Goal: Book appointment/travel/reservation

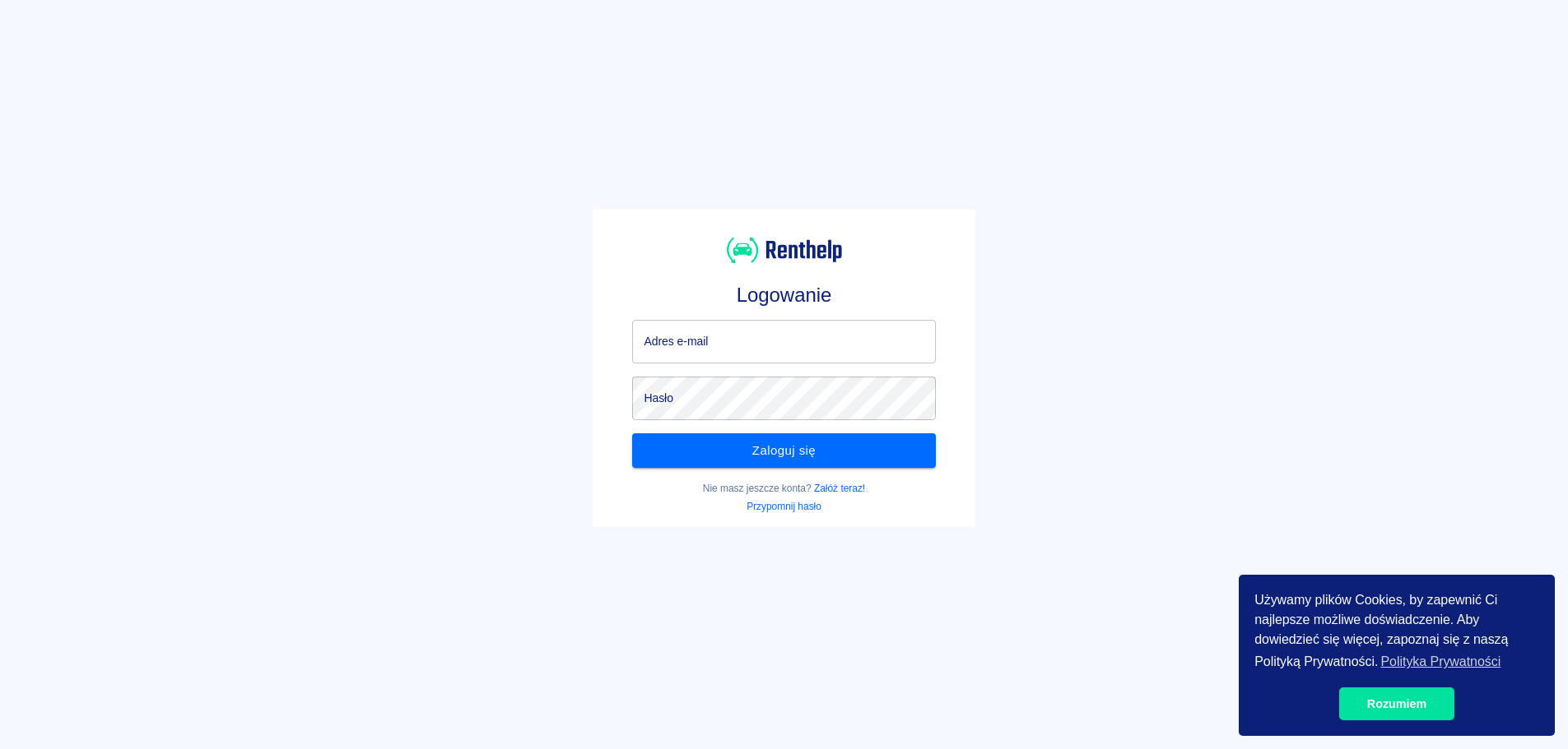
type input "[EMAIL_ADDRESS][DOMAIN_NAME]"
click at [1119, 389] on div "Logowanie Adres e-mail [EMAIL_ADDRESS][DOMAIN_NAME] Adres e-mail Hasło Hasło Za…" at bounding box center [776, 361] width 1581 height 749
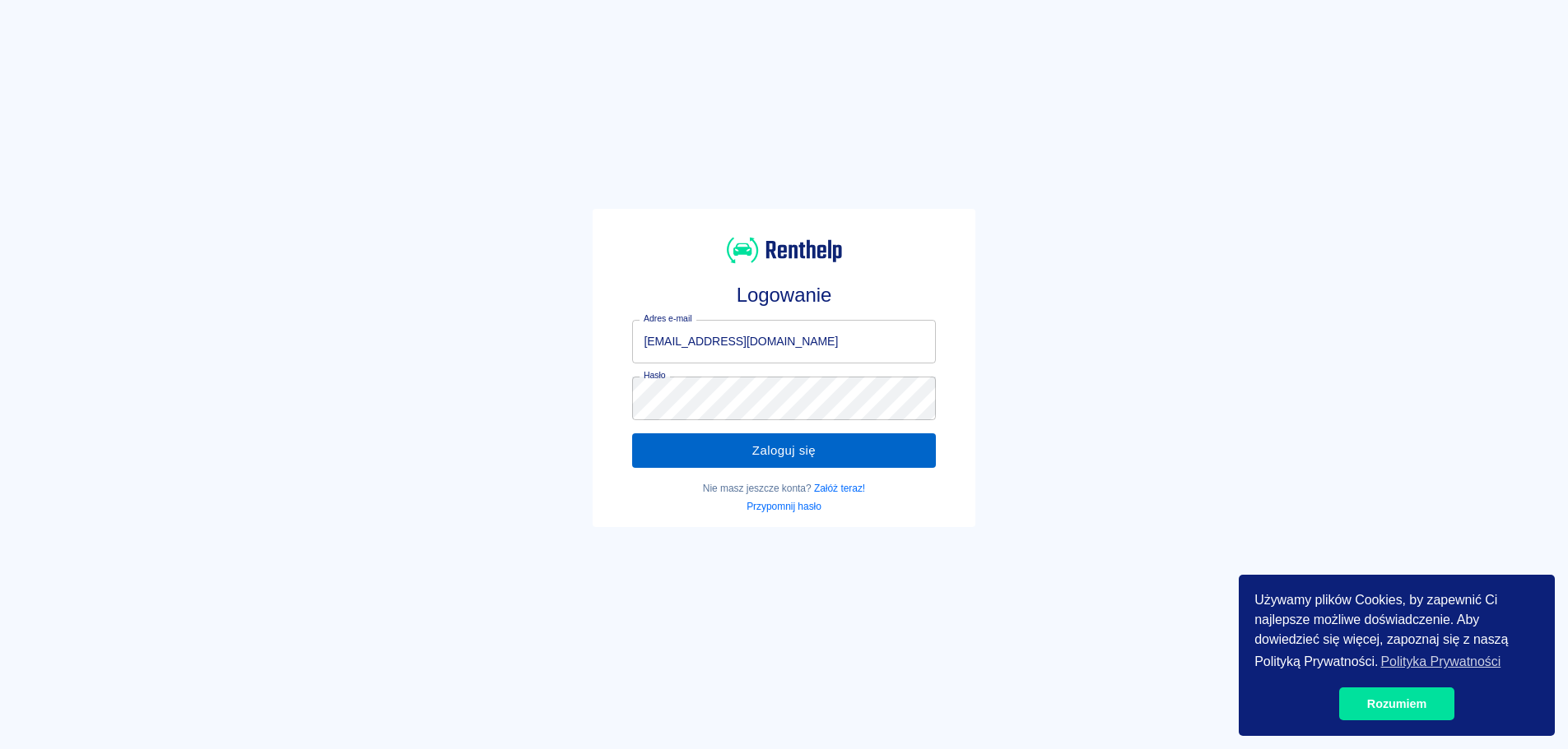
click at [843, 455] on button "Zaloguj się" at bounding box center [783, 451] width 303 height 34
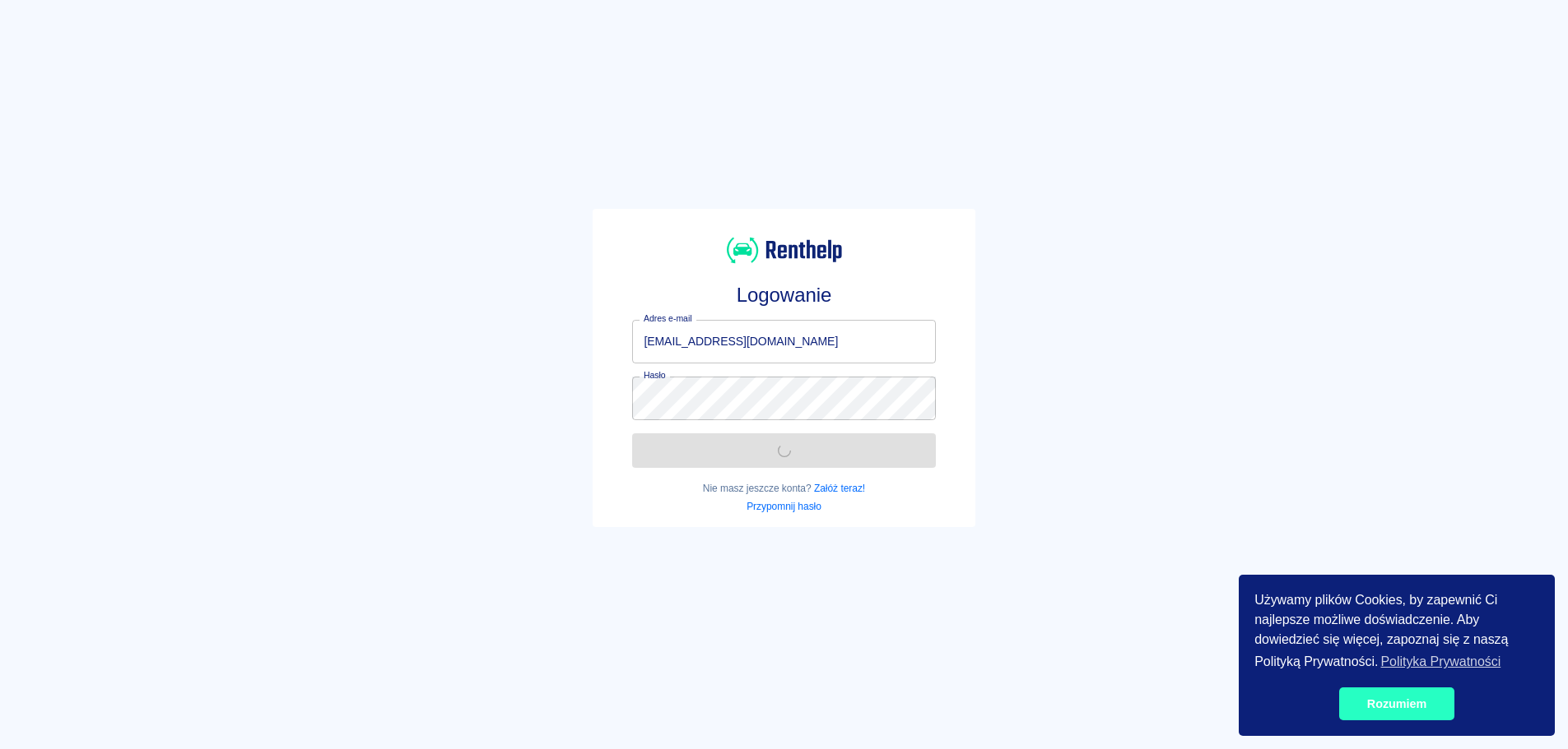
click at [1422, 700] on link "Rozumiem" at bounding box center [1396, 704] width 115 height 33
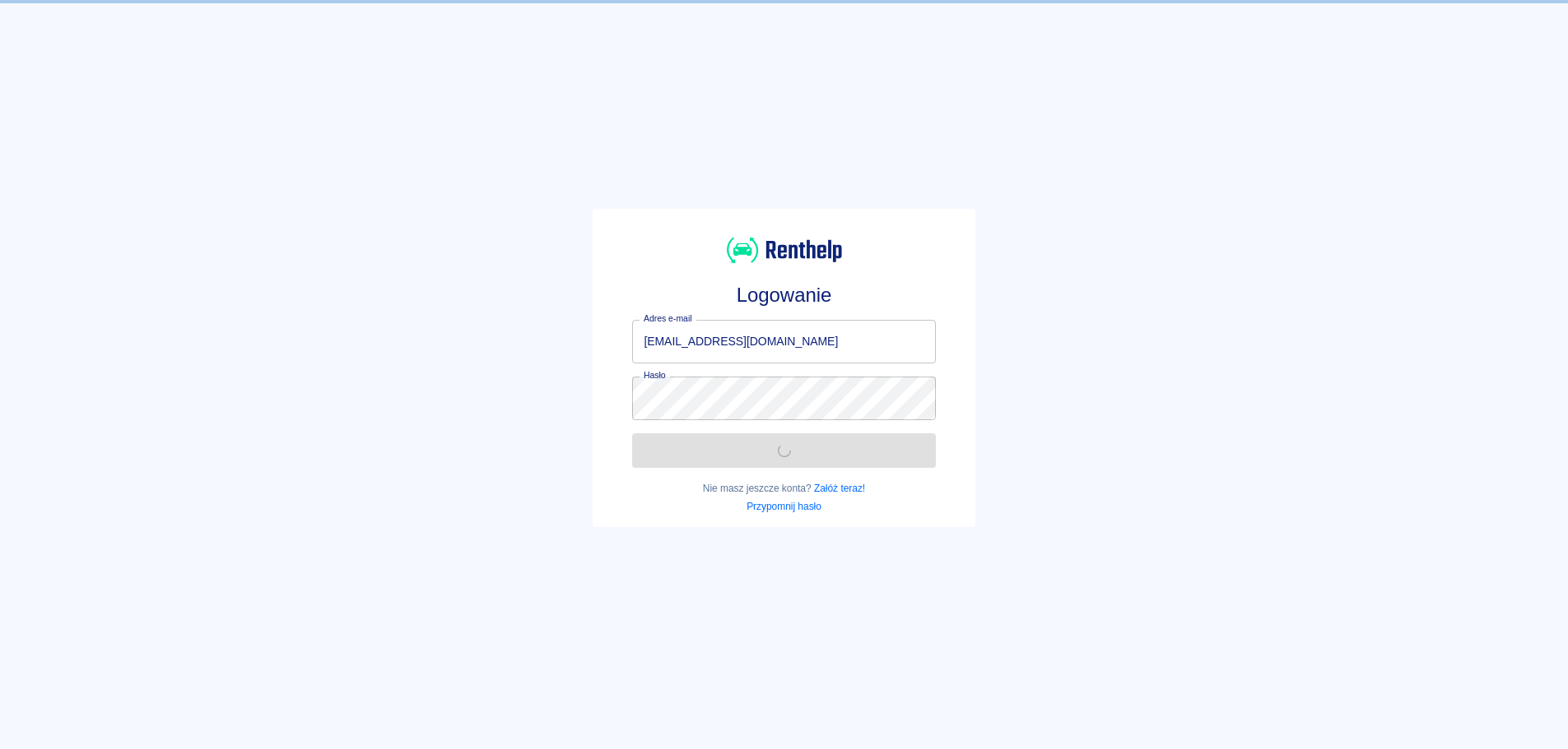
click at [1148, 247] on div "Logowanie Adres e-mail [EMAIL_ADDRESS][DOMAIN_NAME] Adres e-mail Hasło Hasło Za…" at bounding box center [776, 361] width 1581 height 749
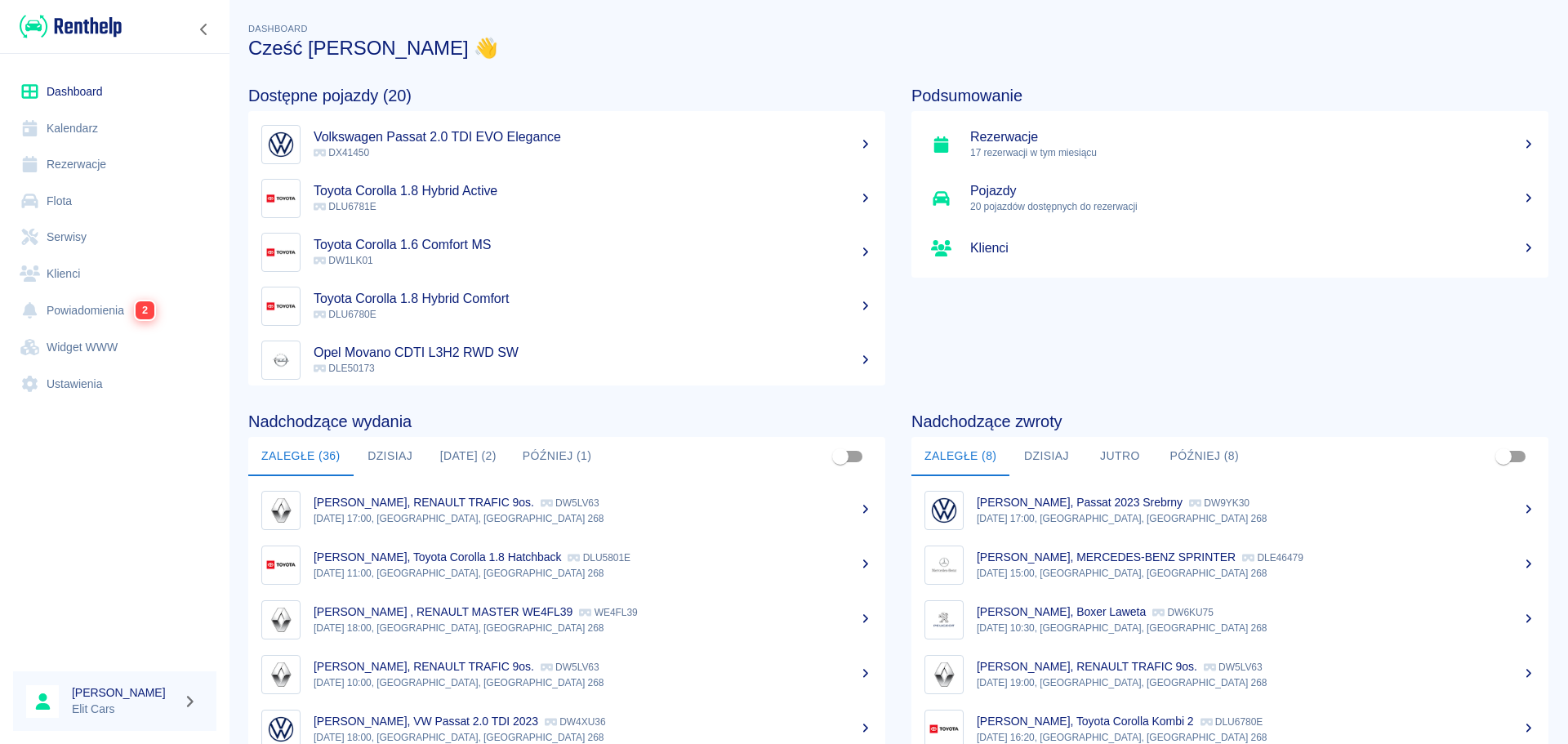
click at [73, 159] on link "Rezerwacje" at bounding box center [115, 164] width 203 height 37
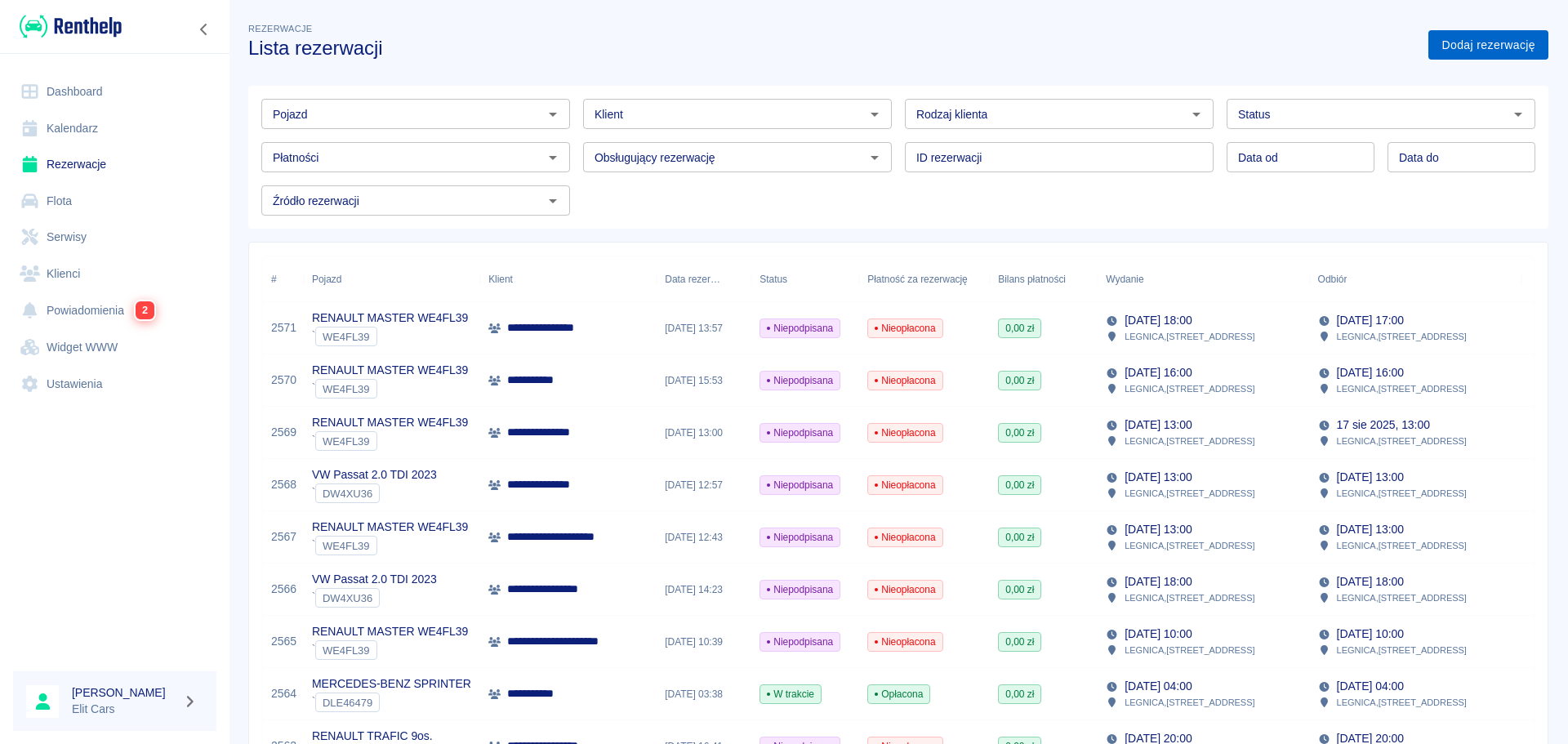
click at [1532, 35] on link "Dodaj rezerwację" at bounding box center [1489, 45] width 120 height 30
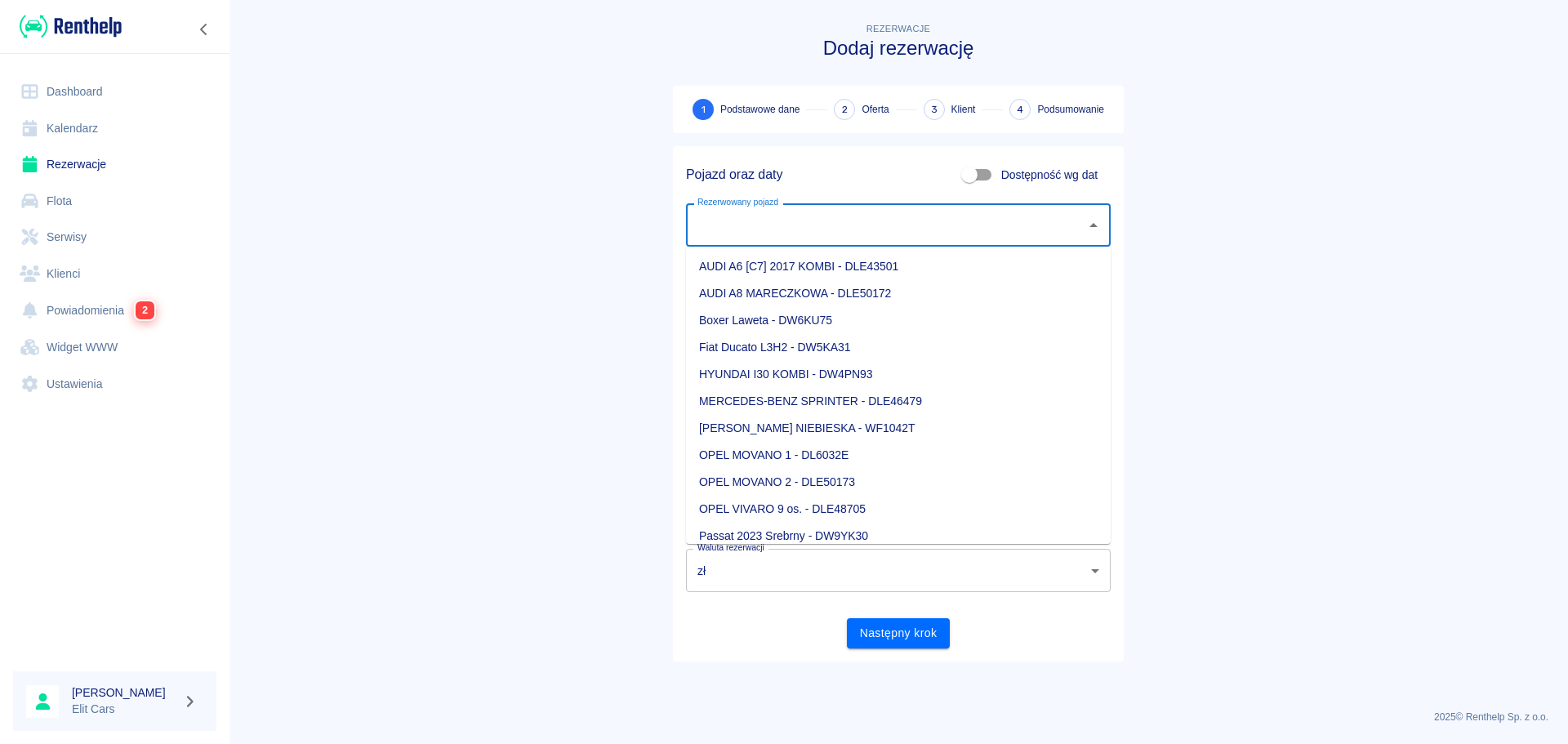
click at [787, 216] on div "Rezerwowany pojazd Rezerwowany pojazd" at bounding box center [898, 225] width 425 height 44
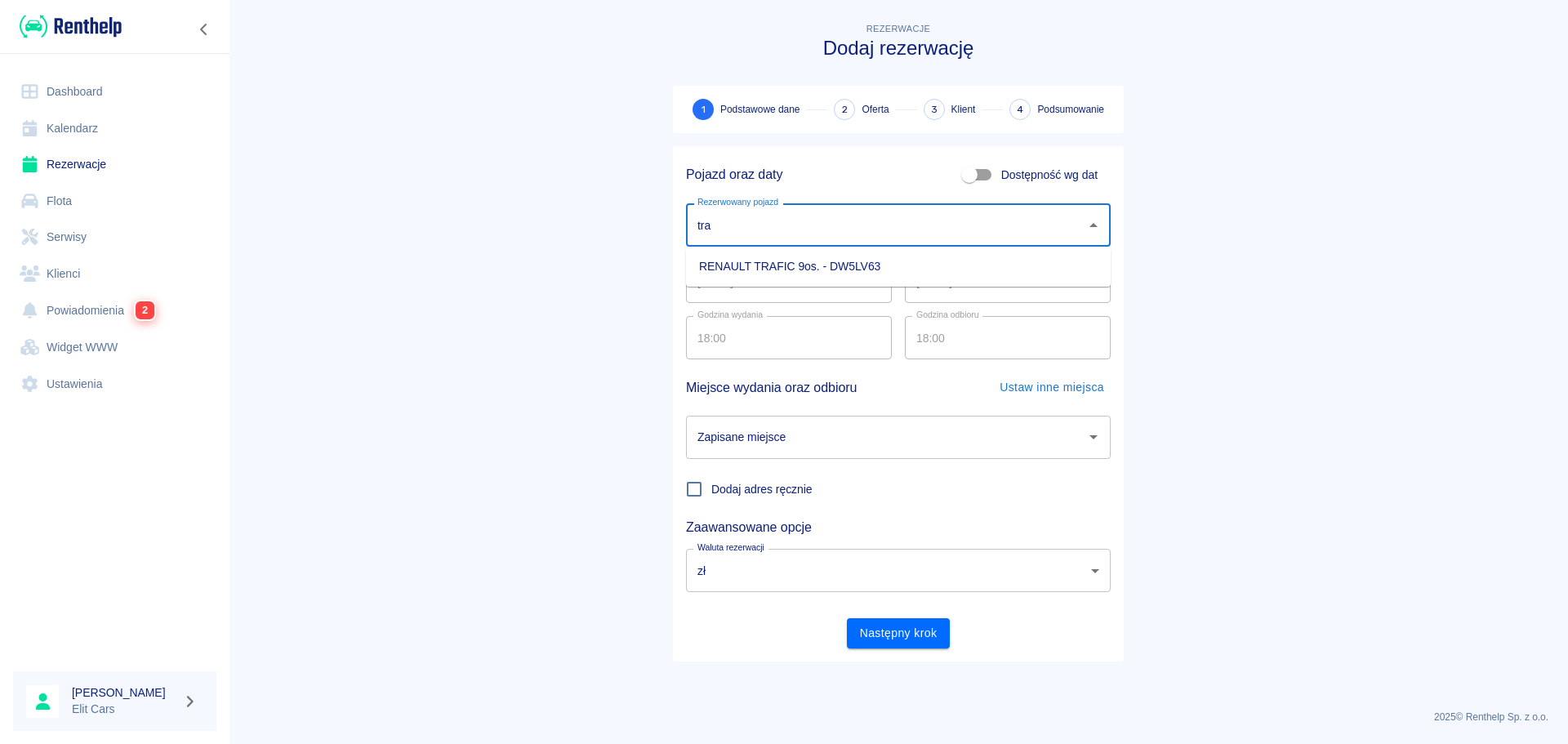
click at [808, 267] on li "RENAULT TRAFIC 9os. - DW5LV63" at bounding box center [898, 267] width 425 height 27
type input "RENAULT TRAFIC 9os. - DW5LV63"
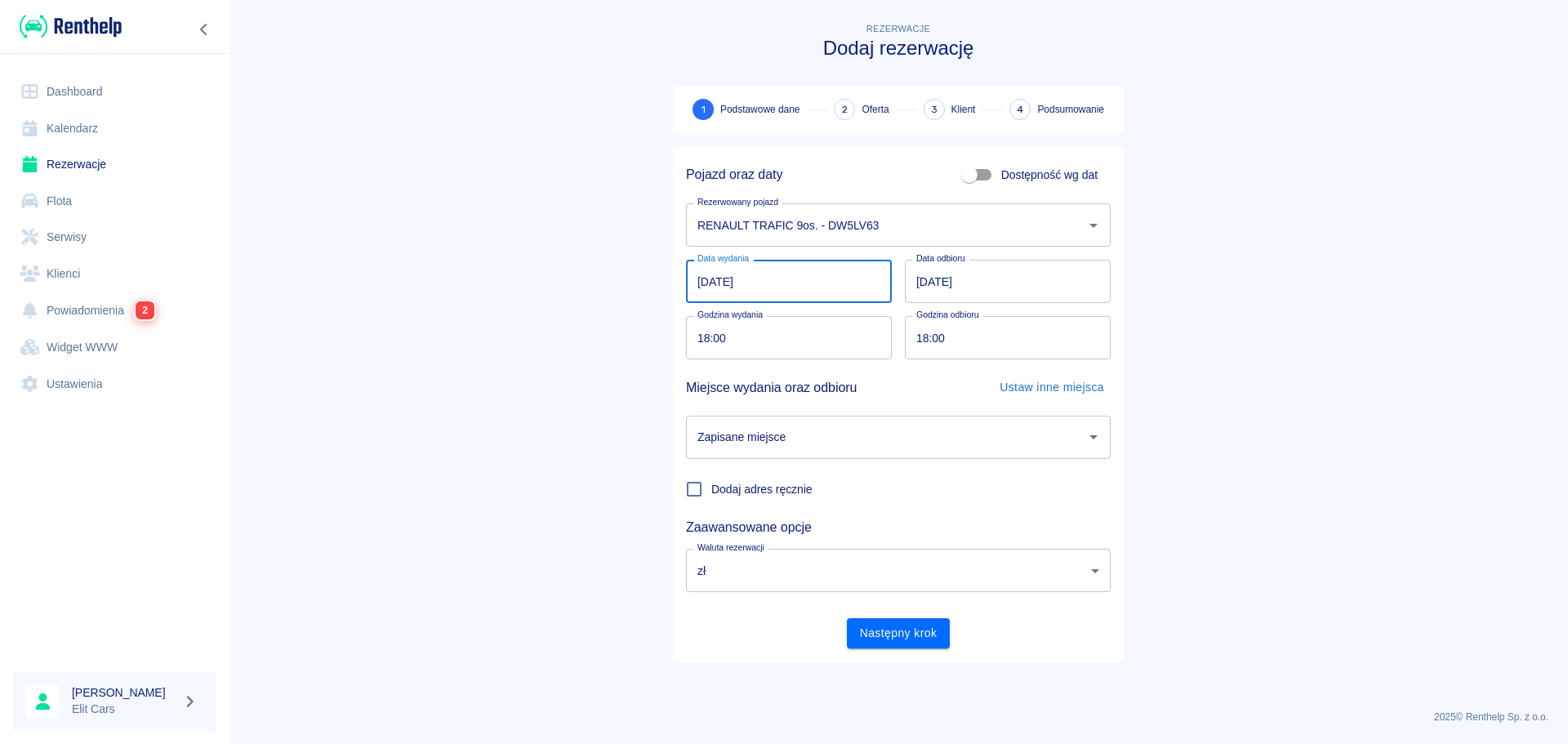
click at [800, 270] on input "[DATE]" at bounding box center [788, 281] width 206 height 44
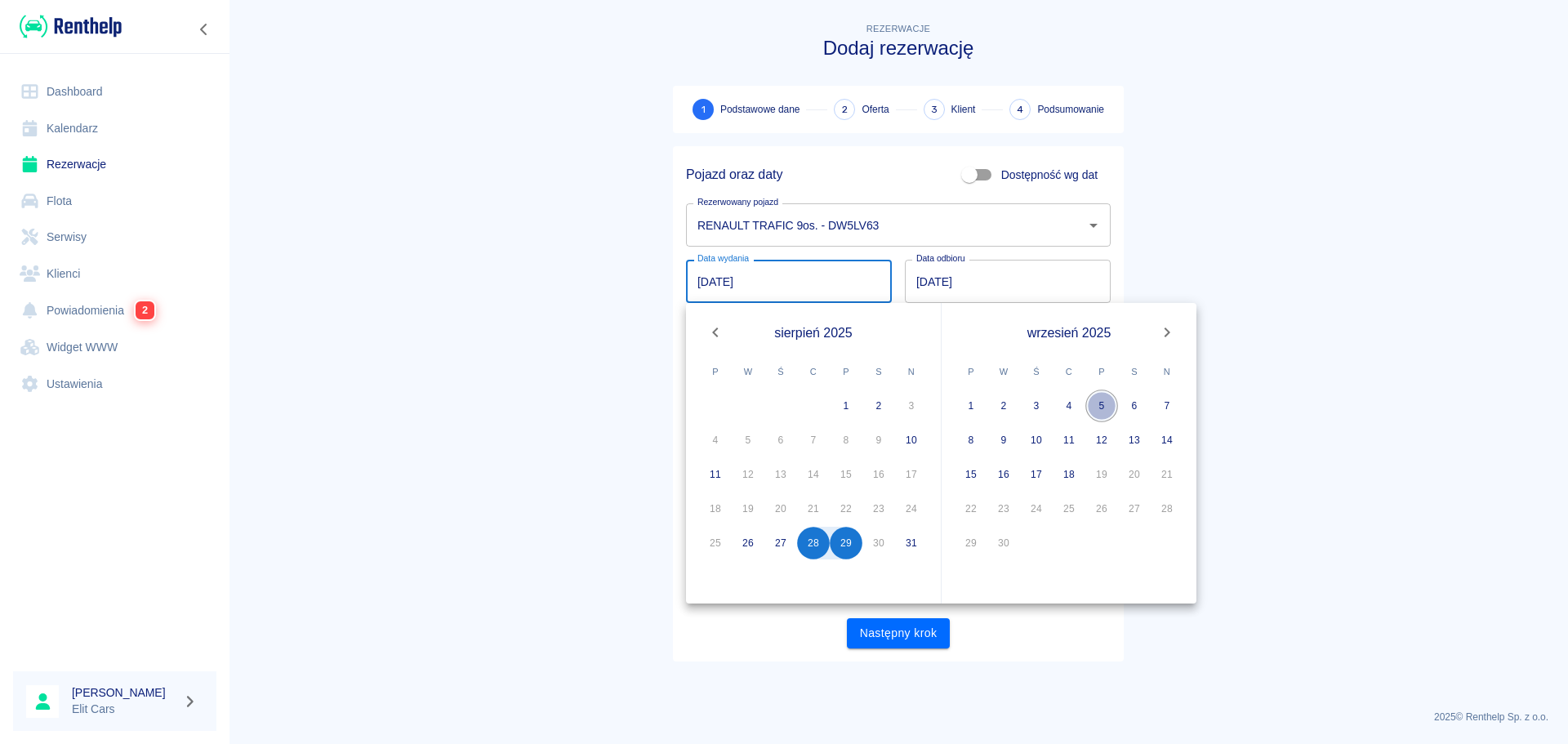
click at [1107, 399] on button "5" at bounding box center [1102, 406] width 33 height 33
type input "[DATE]"
type input "DD.MM.YYYY"
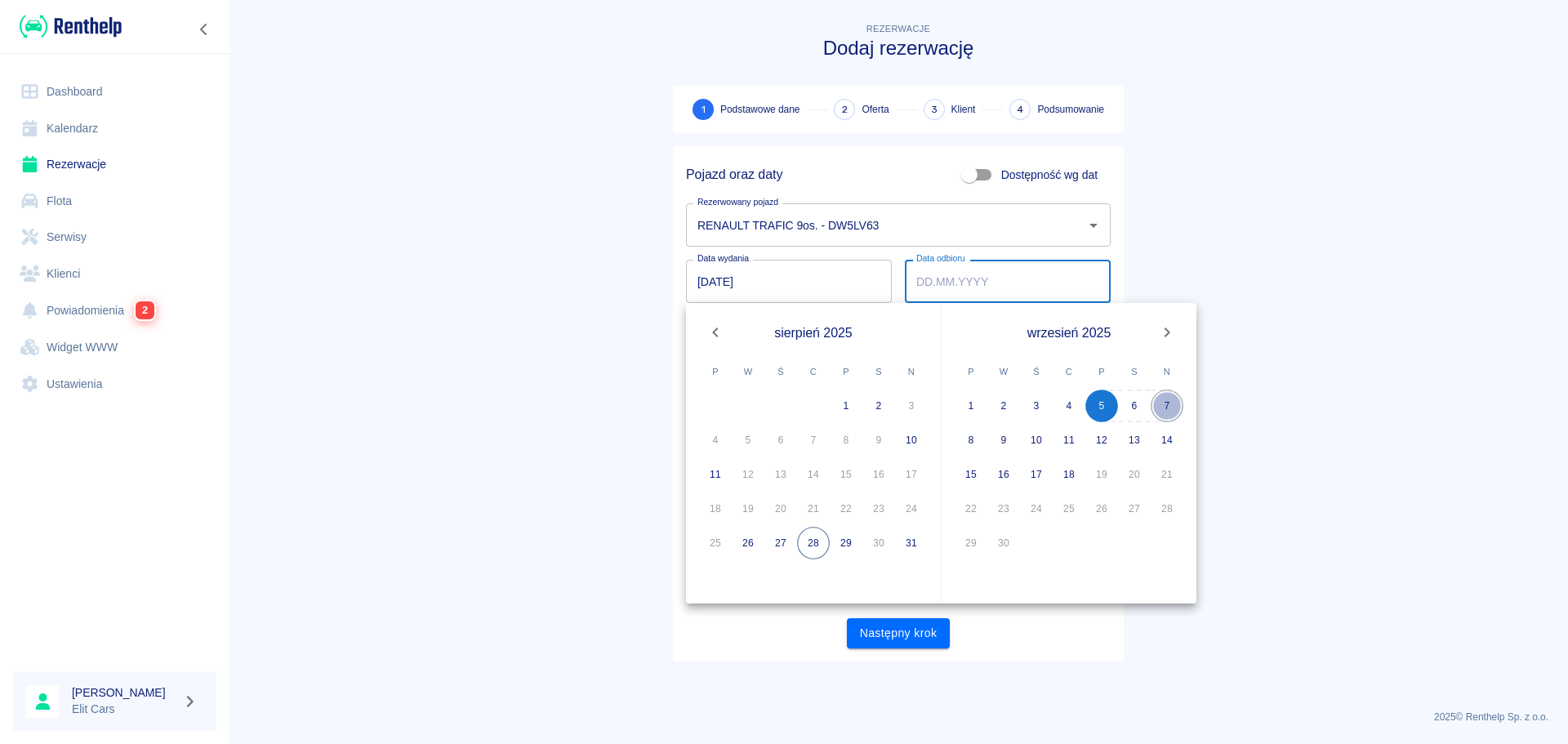
click at [1176, 401] on button "7" at bounding box center [1167, 406] width 33 height 33
type input "[DATE]"
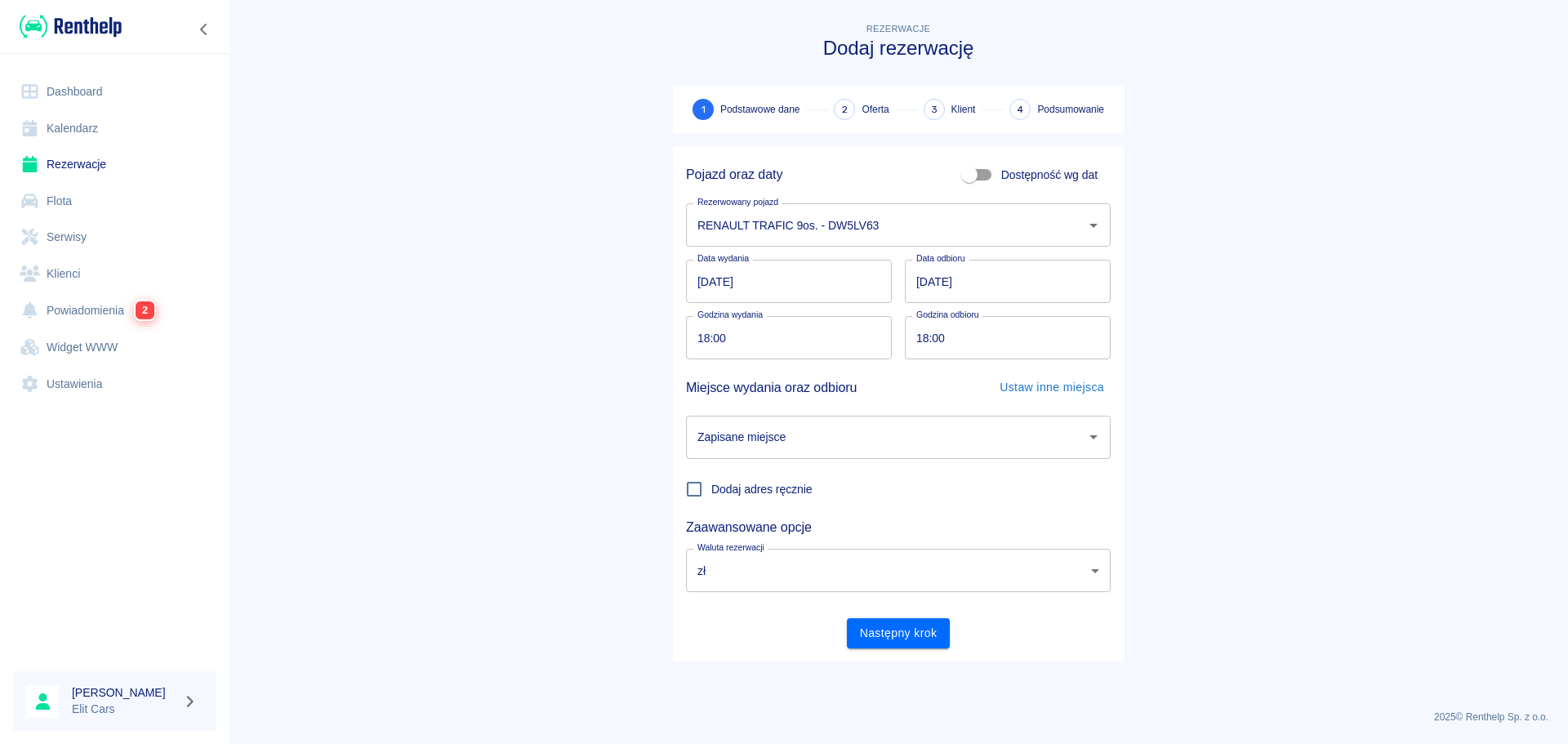
click at [696, 334] on input "18:00" at bounding box center [783, 337] width 194 height 44
type input "11:00"
type input "15:00"
click at [849, 425] on input "Zapisane miejsce" at bounding box center [887, 437] width 385 height 29
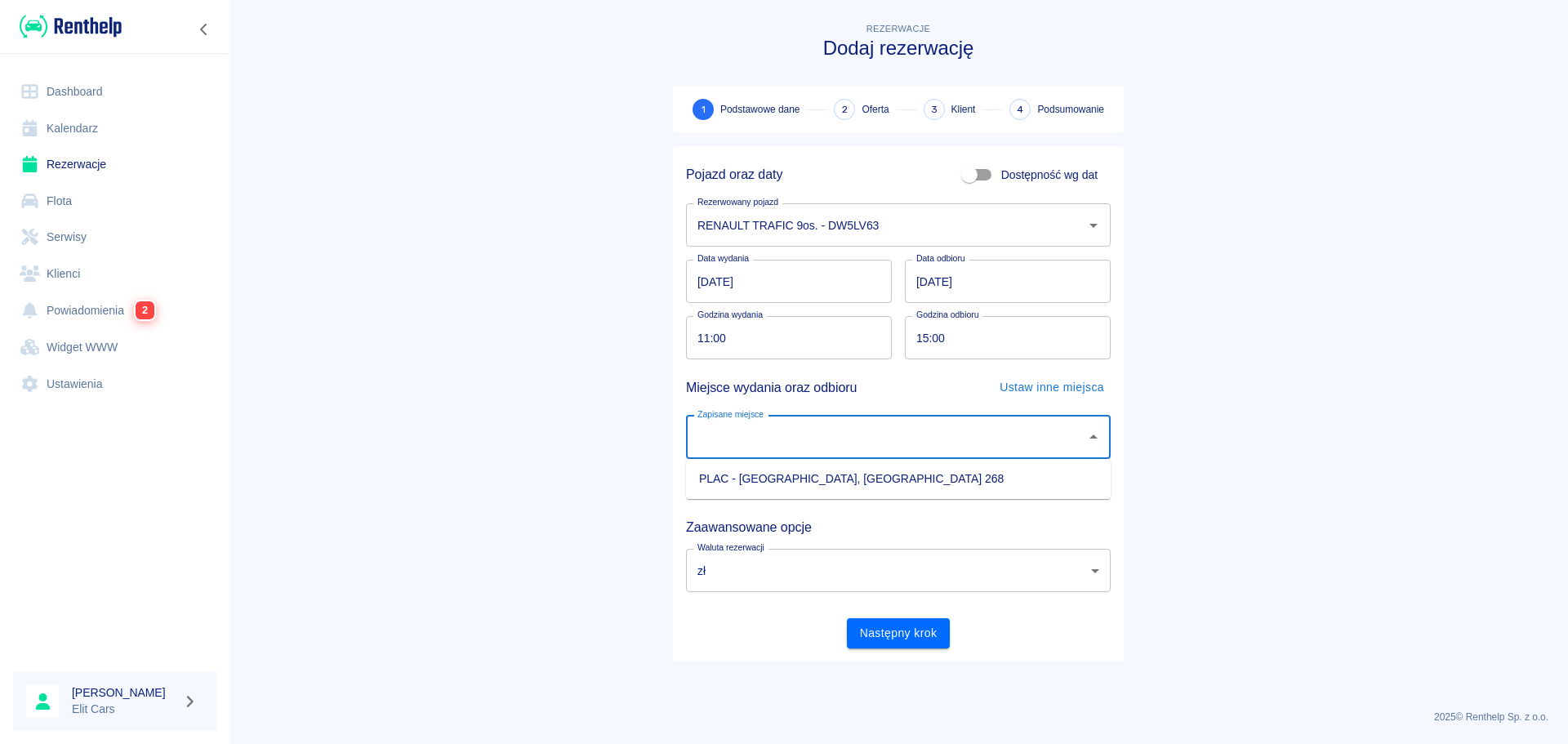
click at [796, 475] on li "PLAC - [GEOGRAPHIC_DATA], [GEOGRAPHIC_DATA] 268" at bounding box center [898, 479] width 425 height 27
type input "PLAC - [GEOGRAPHIC_DATA], [GEOGRAPHIC_DATA] 268"
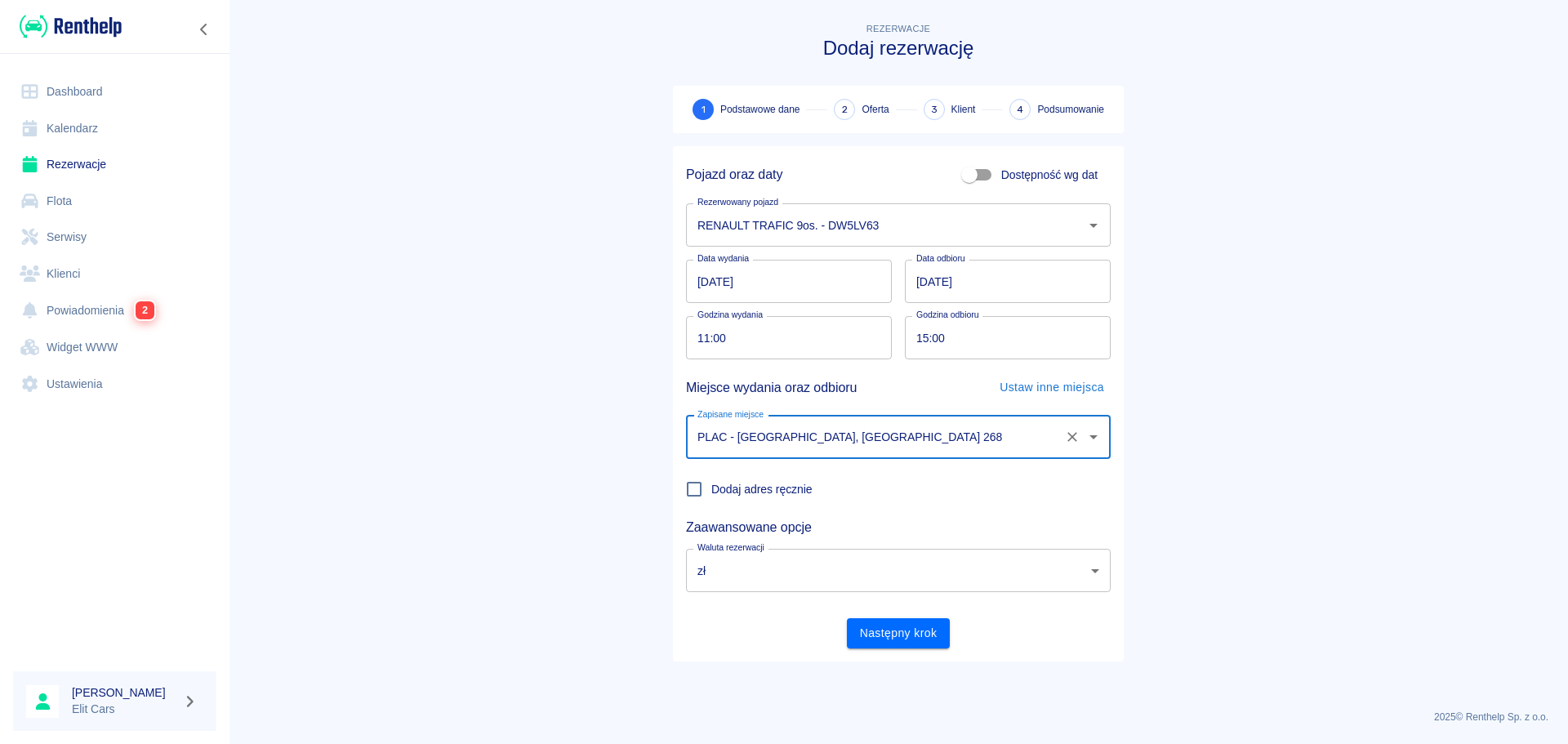
click at [1167, 493] on main "Rezerwacje Dodaj rezerwację 1 Podstawowe dane 2 Oferta 3 Klient 4 Podsumowanie …" at bounding box center [898, 358] width 1340 height 677
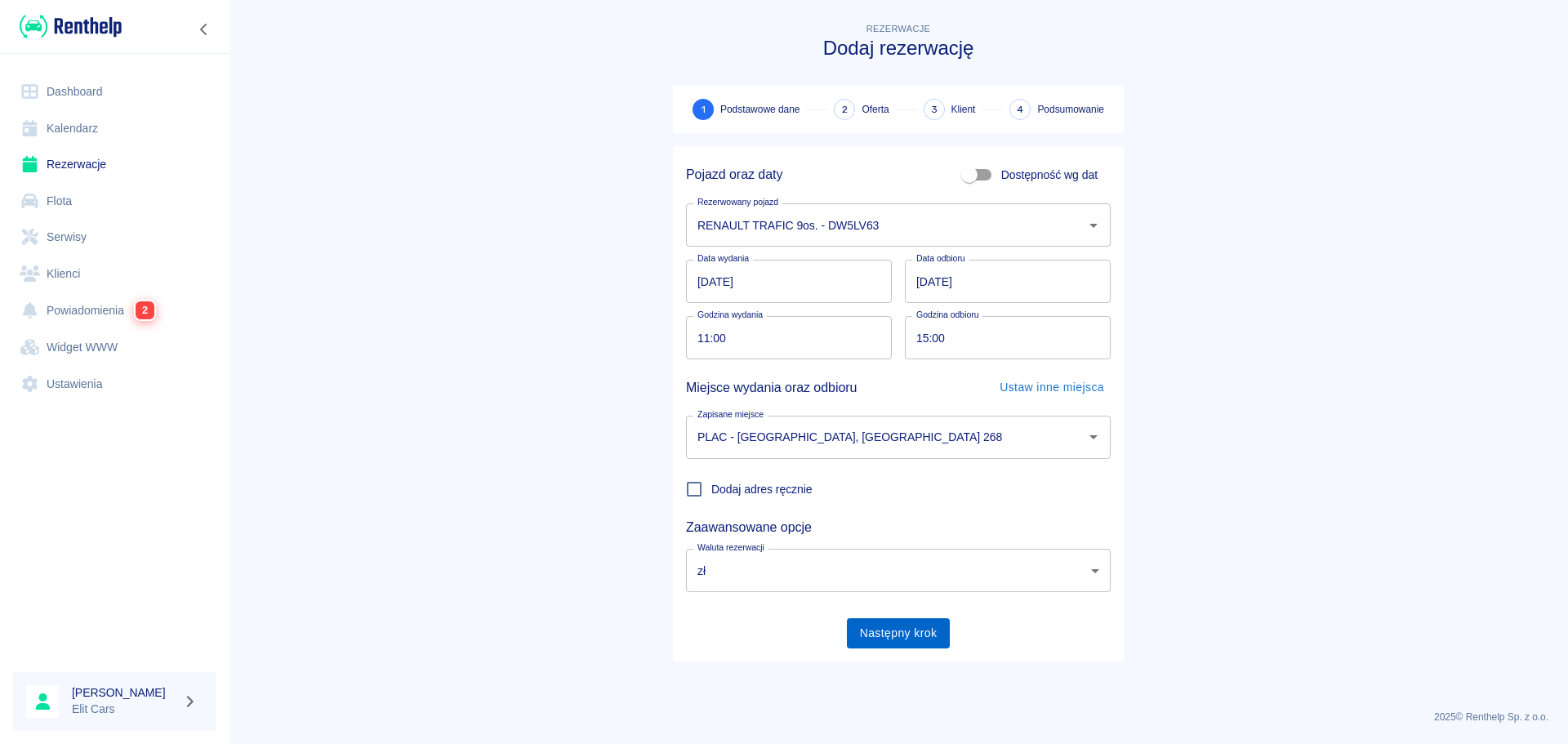
click at [907, 634] on button "Następny krok" at bounding box center [899, 633] width 103 height 30
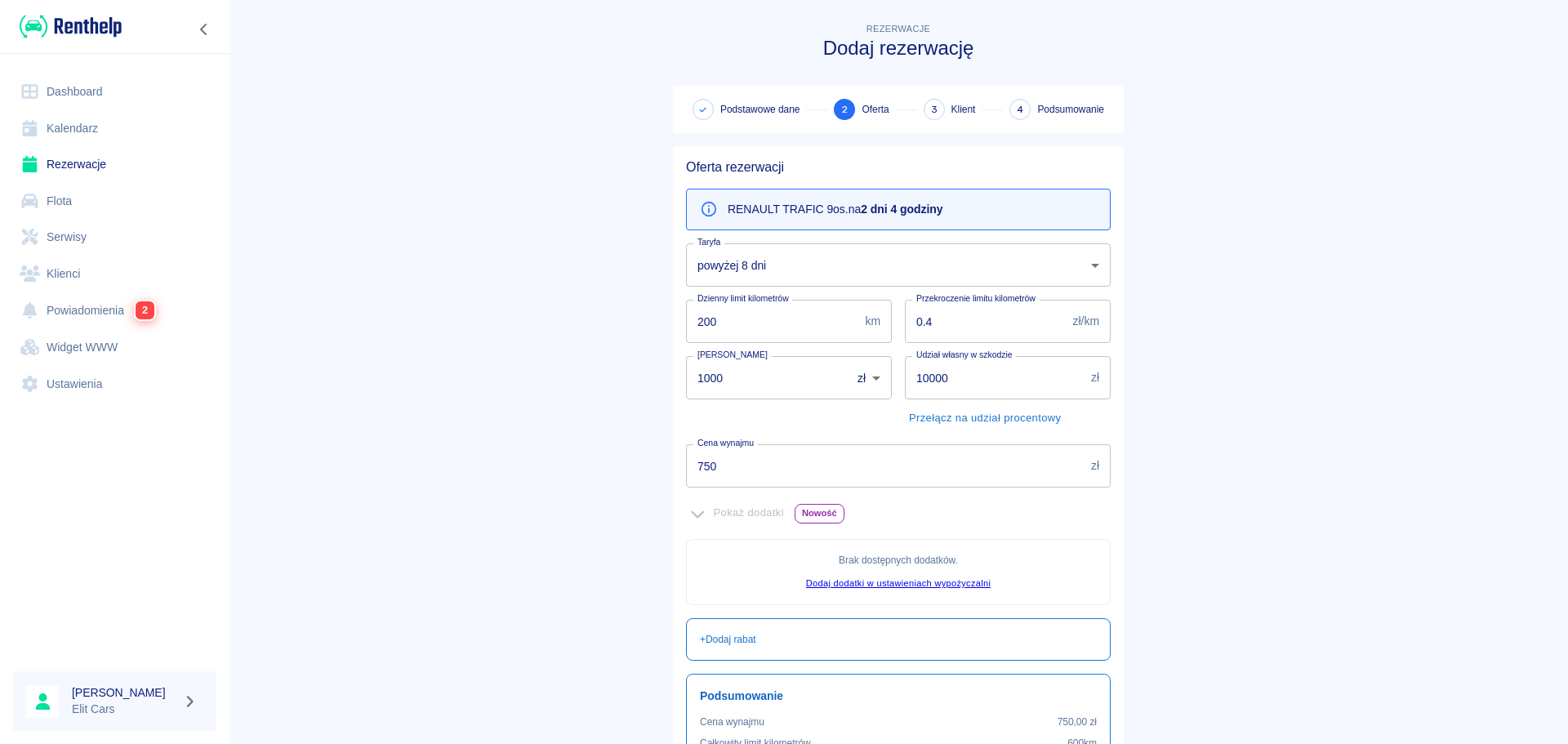
click at [803, 268] on body "Używamy plików Cookies, by zapewnić Ci najlepsze możliwe doświadczenie. Aby dow…" at bounding box center [784, 372] width 1568 height 744
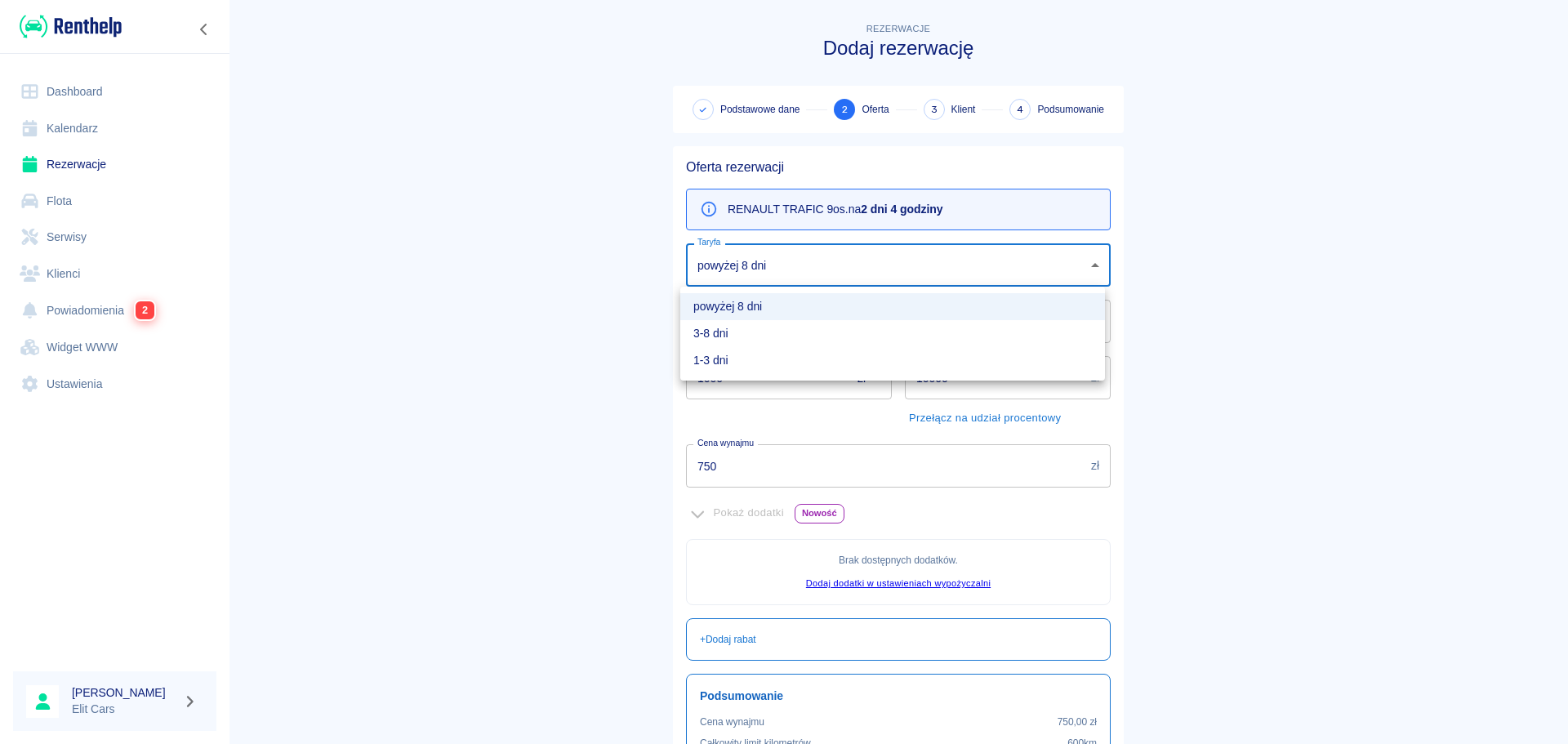
click at [753, 356] on li "1-3 dni" at bounding box center [893, 360] width 425 height 27
type input "f2d023c0-399e-4ad1-bacb-275bfd3ee04a"
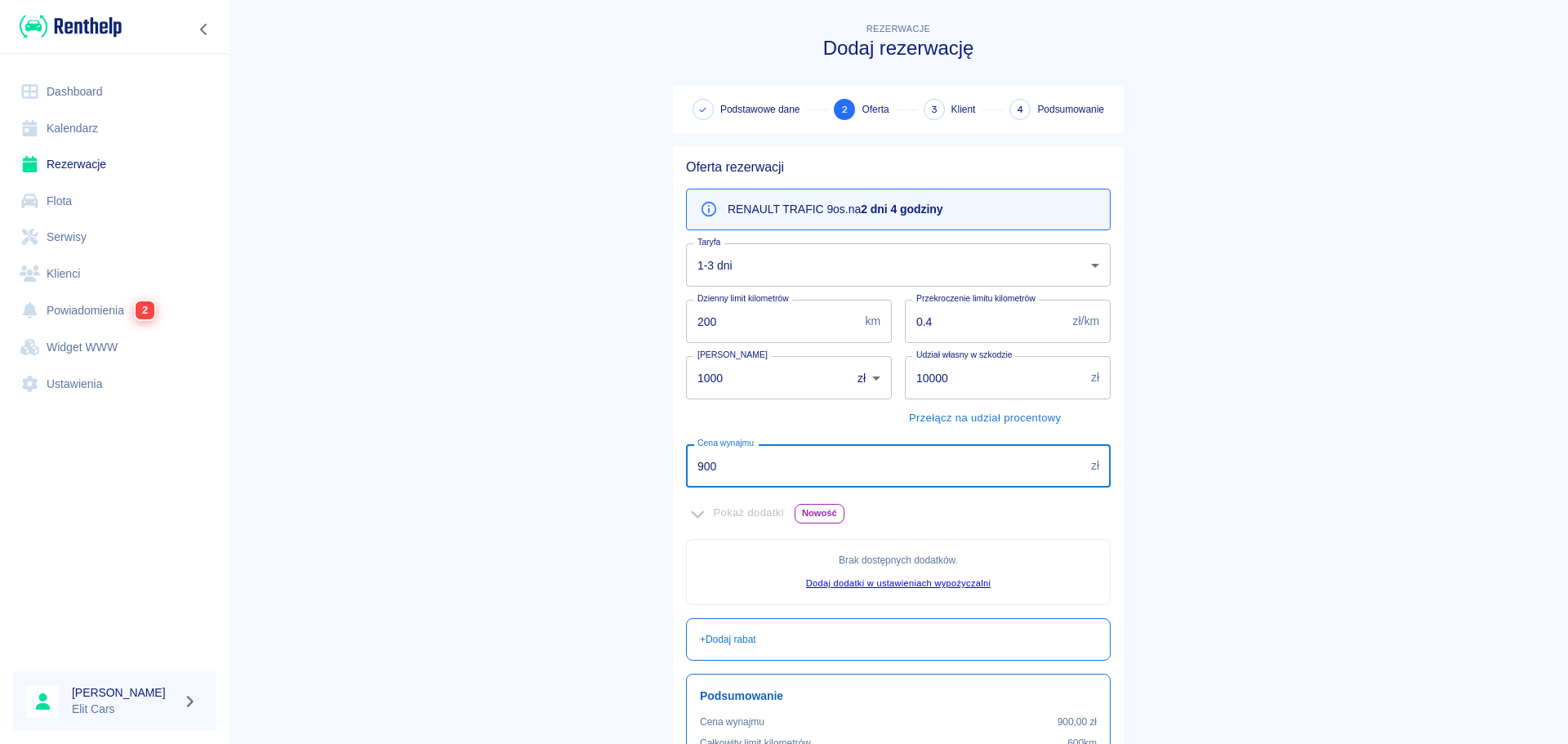
click at [730, 470] on input "900" at bounding box center [885, 466] width 399 height 44
click at [796, 462] on input "900" at bounding box center [885, 466] width 399 height 44
click at [907, 459] on input "900" at bounding box center [885, 466] width 399 height 44
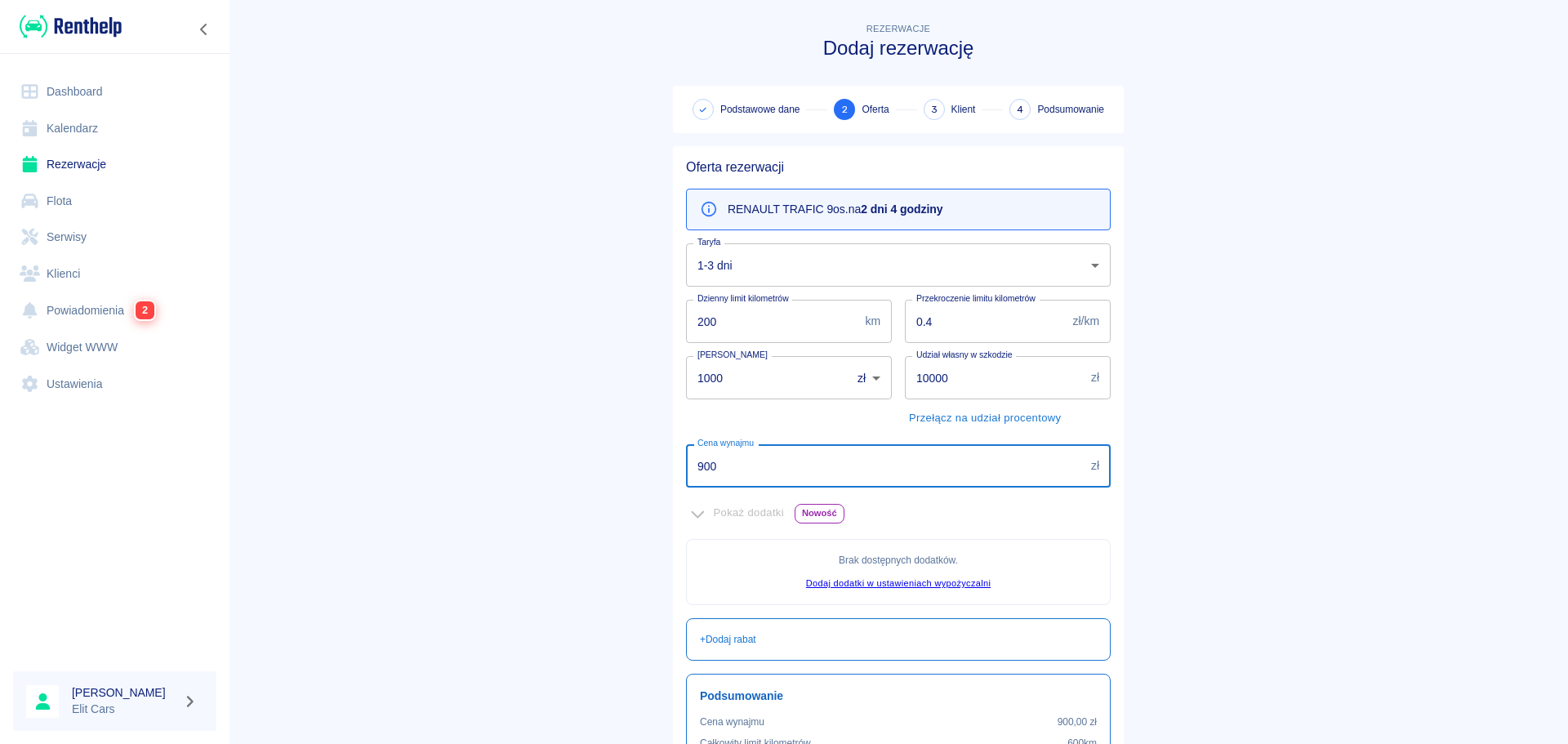
click at [907, 459] on input "900" at bounding box center [885, 466] width 399 height 44
type input "700"
click at [1449, 412] on main "Rezerwacje Dodaj rezerwację Podstawowe dane 2 Oferta 3 Klient 4 Podsumowanie Of…" at bounding box center [898, 458] width 1340 height 877
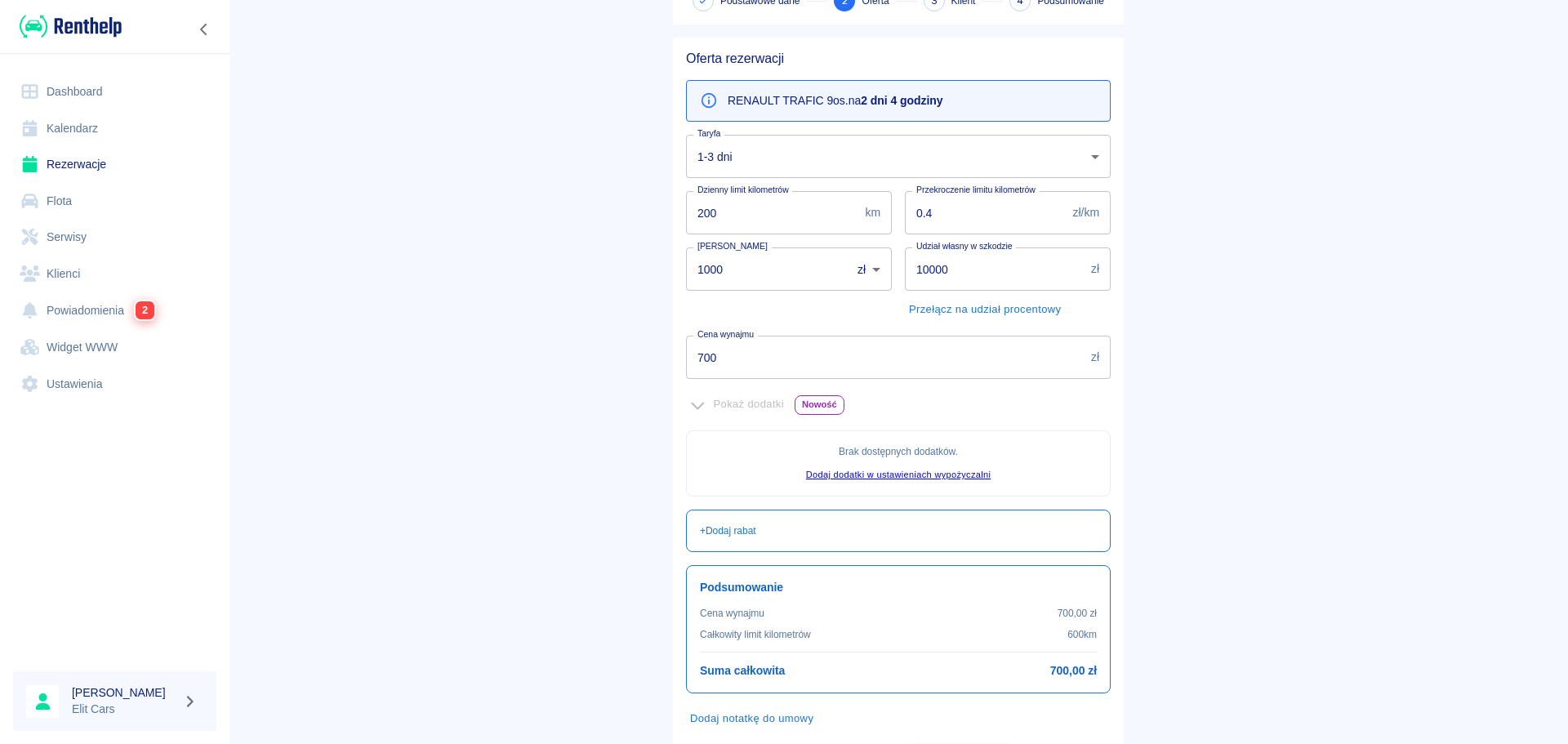
scroll to position [199, 0]
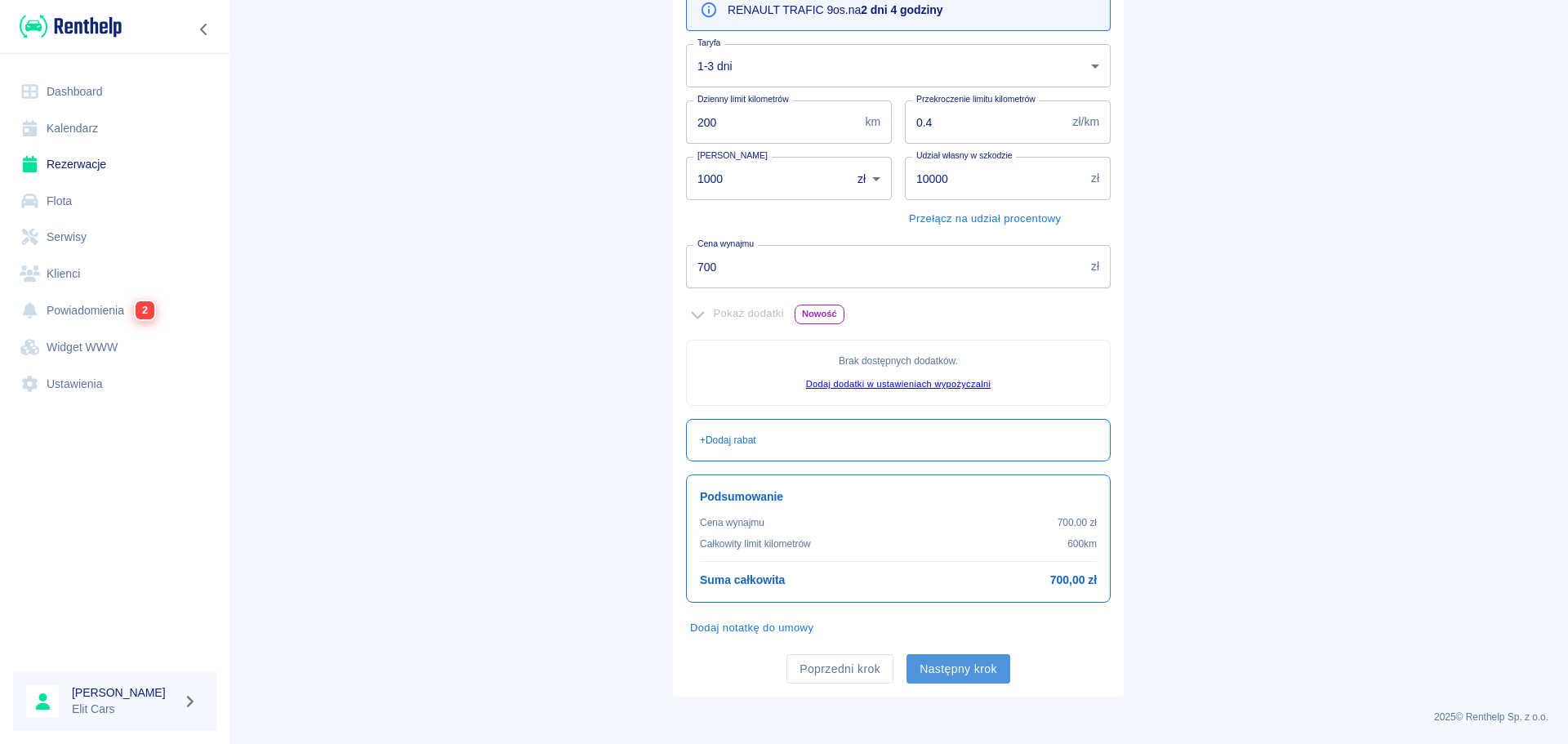
click at [957, 678] on button "Następny krok" at bounding box center [959, 670] width 103 height 30
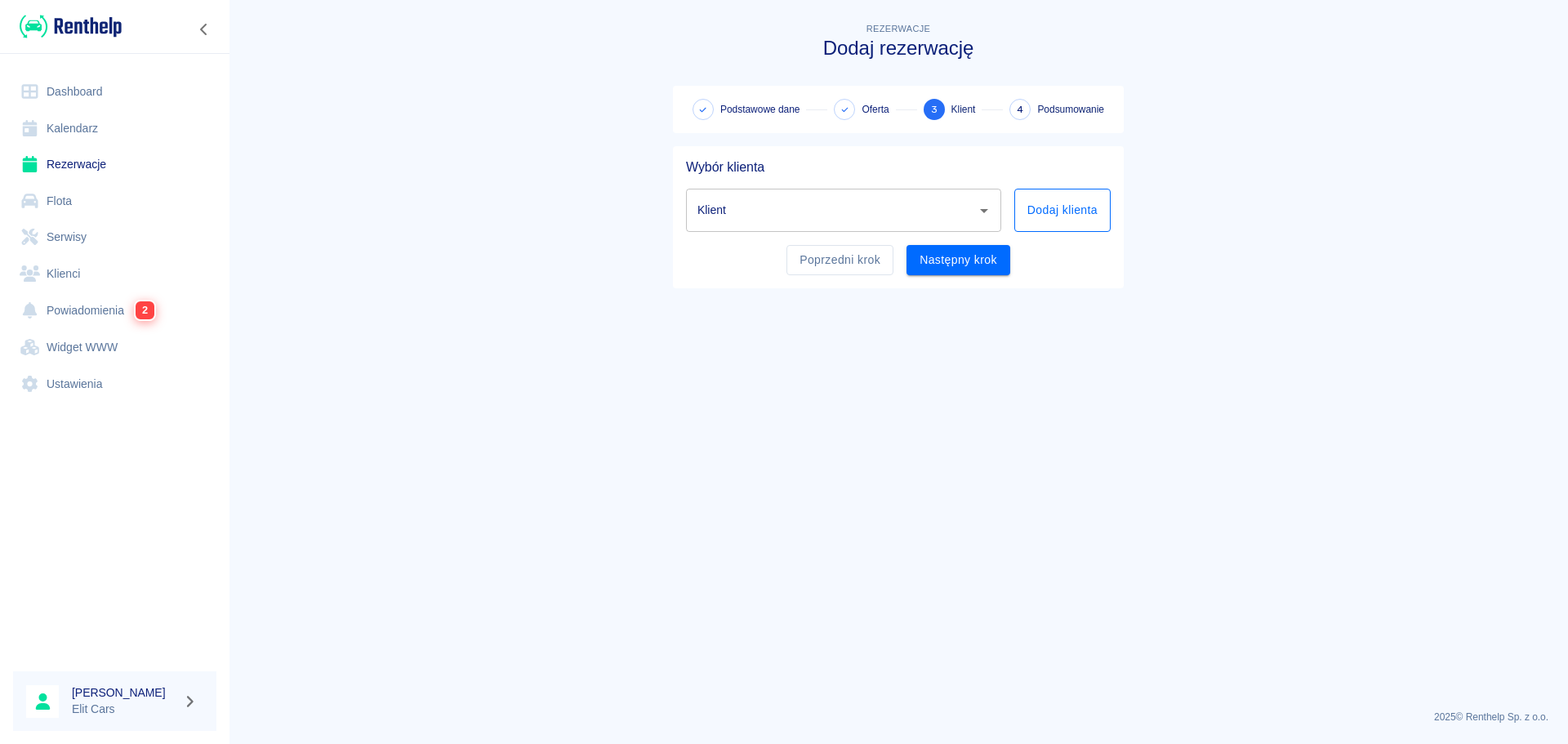
click at [1093, 211] on button "Dodaj klienta" at bounding box center [1062, 211] width 96 height 44
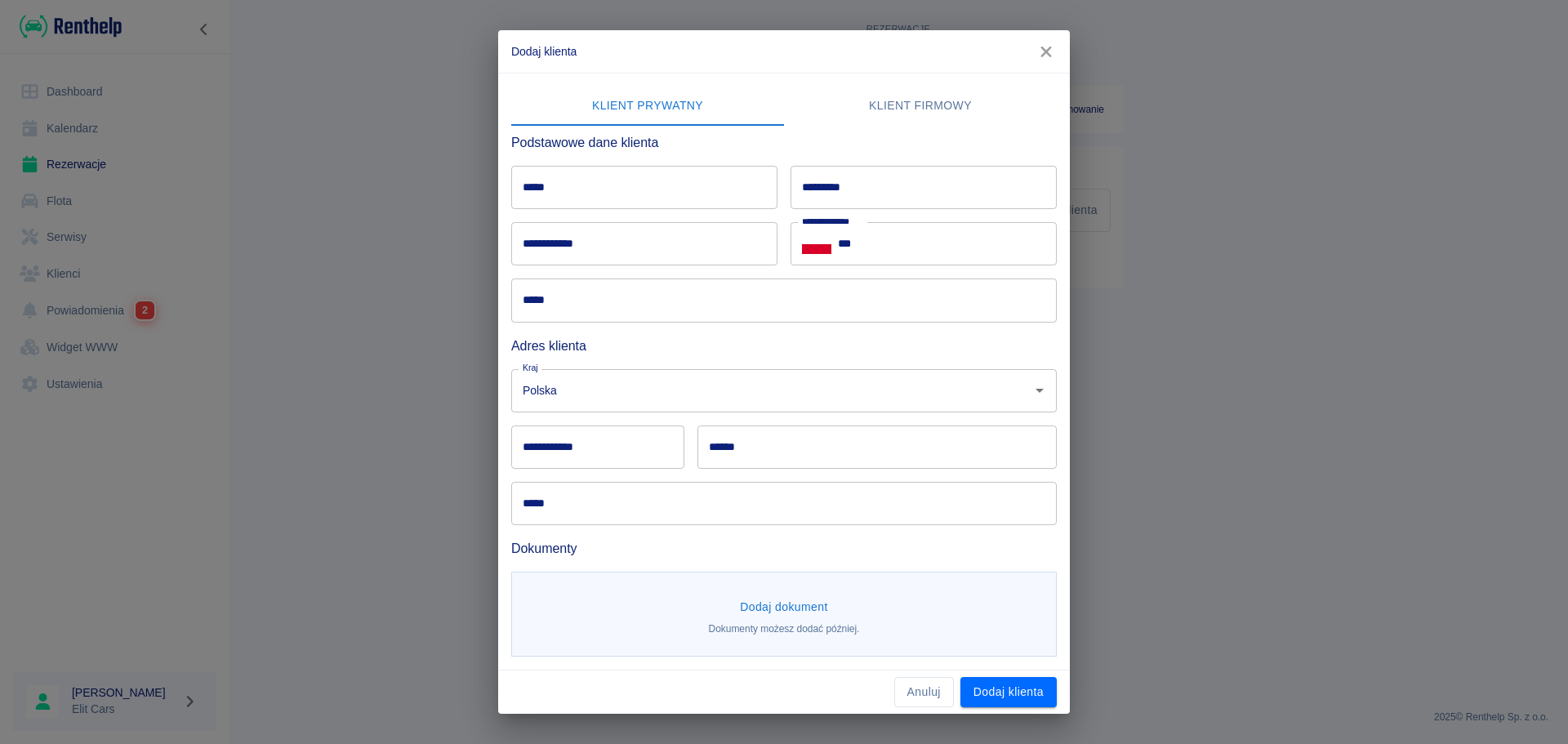
click at [558, 195] on input "*****" at bounding box center [644, 187] width 267 height 44
type input "*******"
type input "*****"
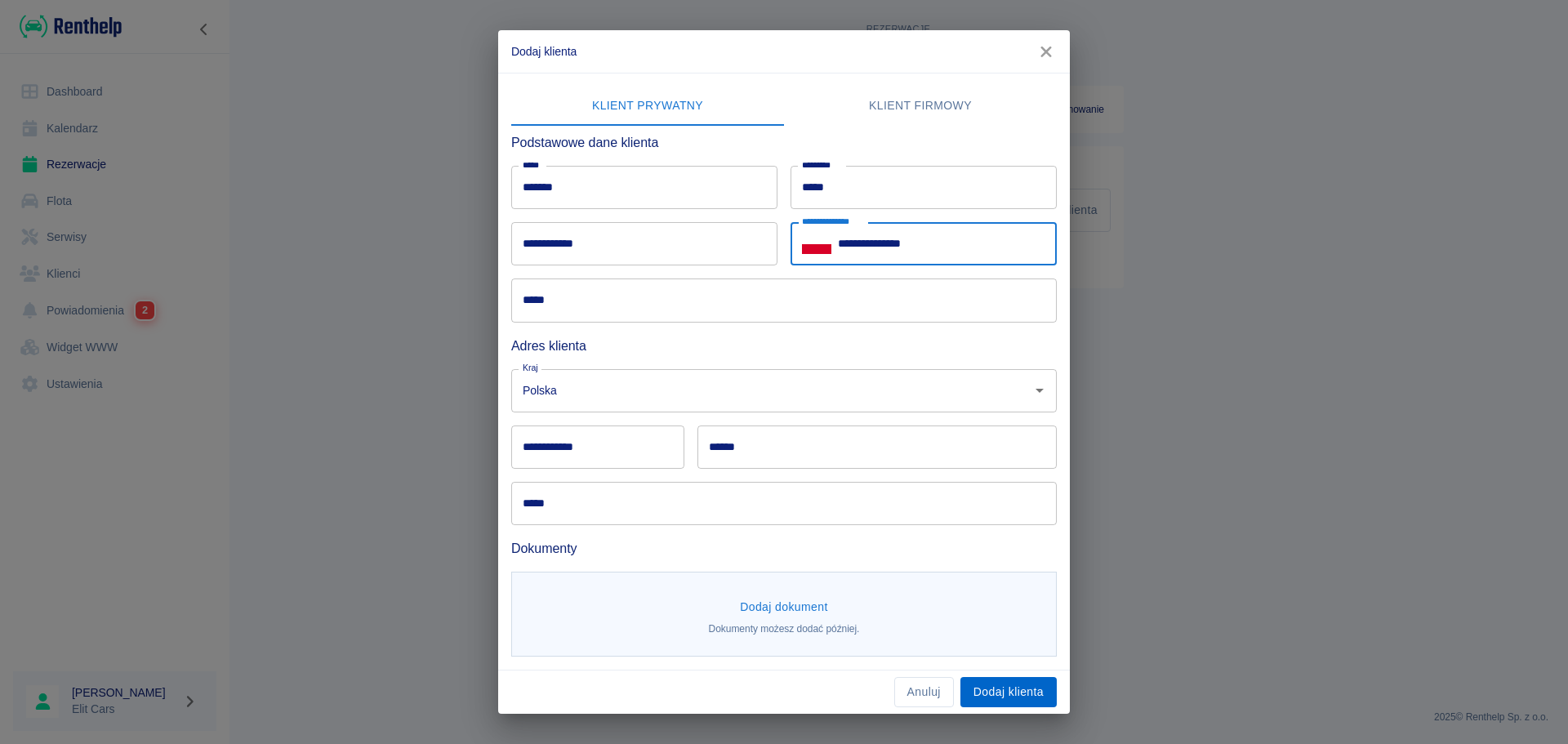
type input "**********"
click at [1004, 690] on button "Dodaj klienta" at bounding box center [1009, 692] width 96 height 30
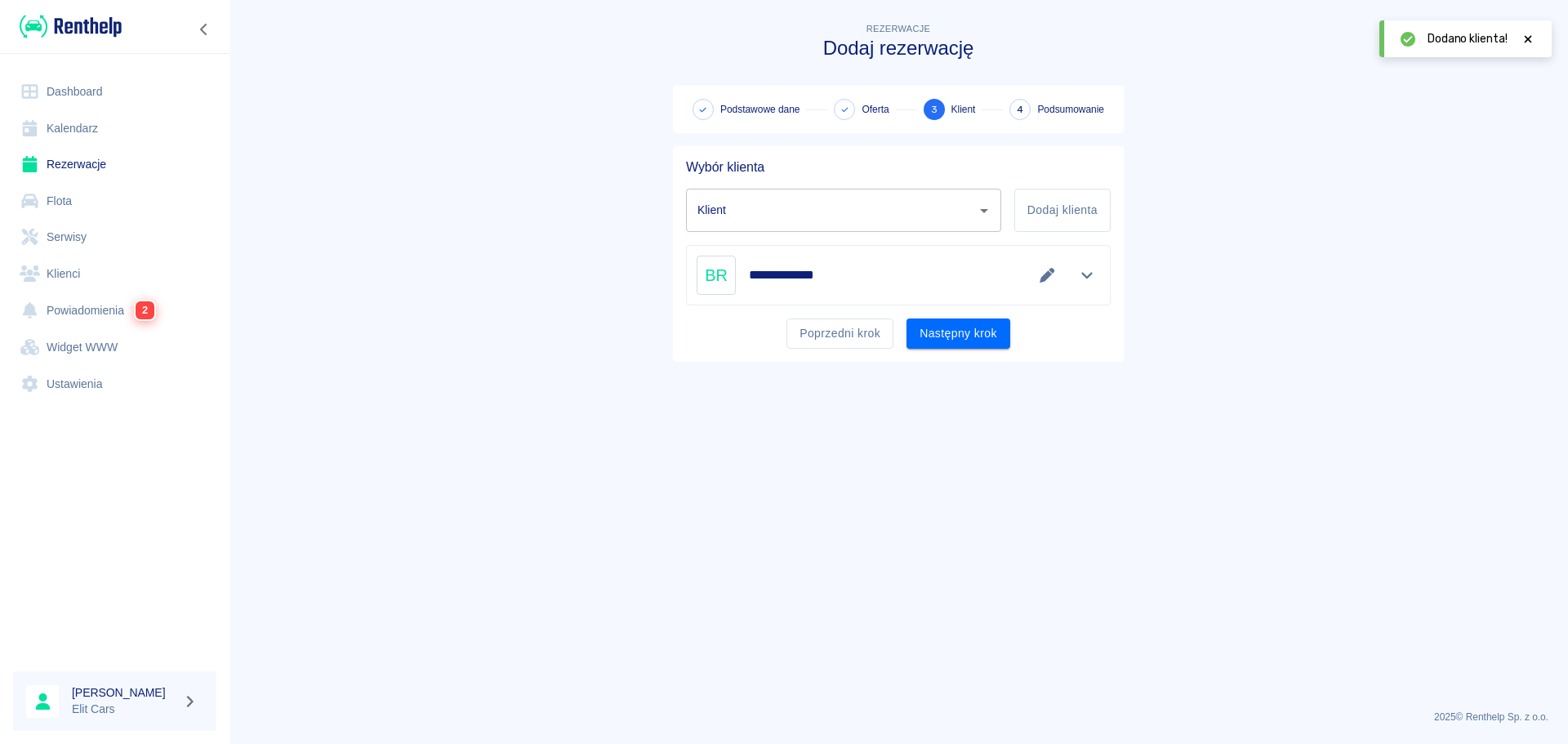
type input "[PERSON_NAME] ([PHONE_NUMBER])"
click at [963, 327] on button "Następny krok" at bounding box center [959, 334] width 103 height 30
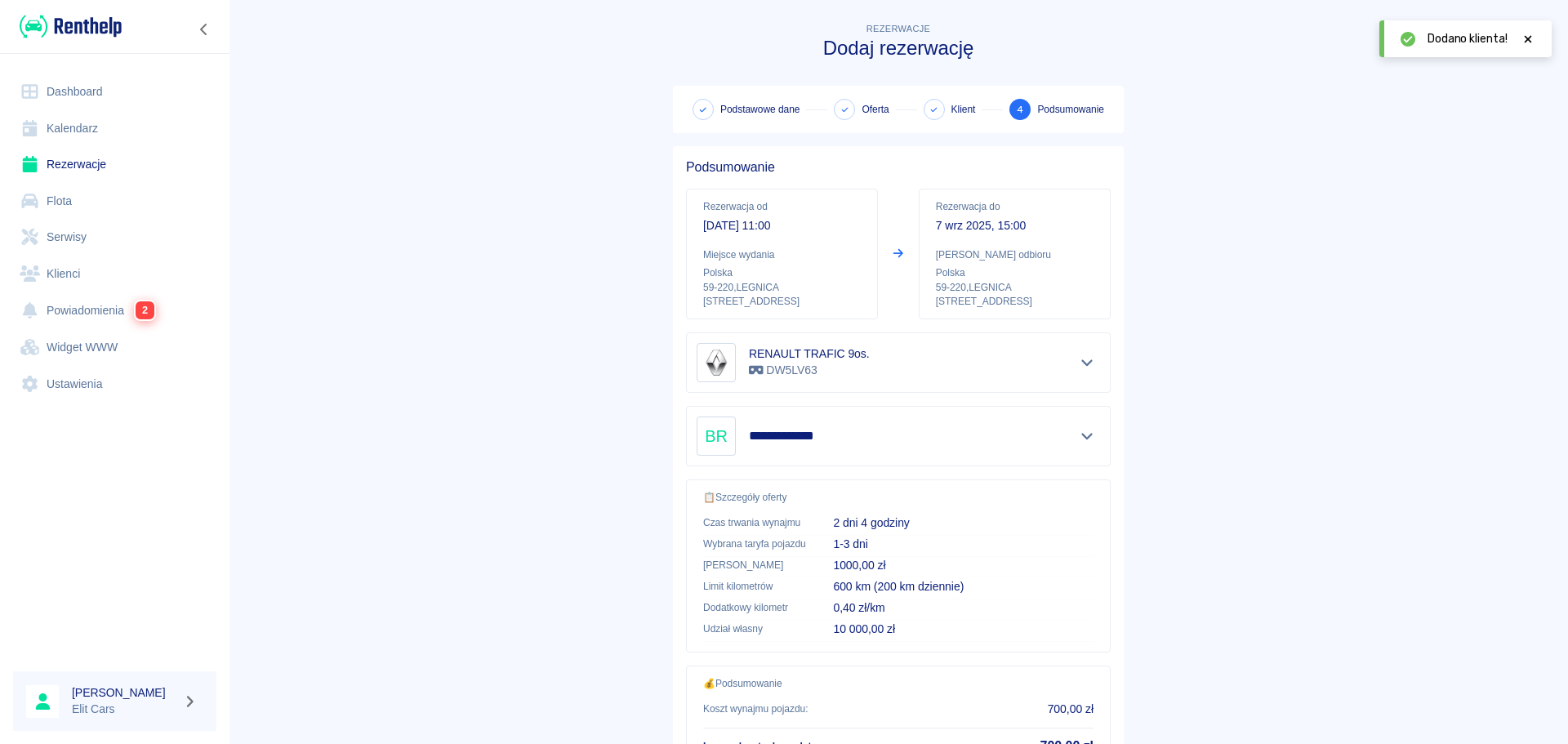
scroll to position [137, 0]
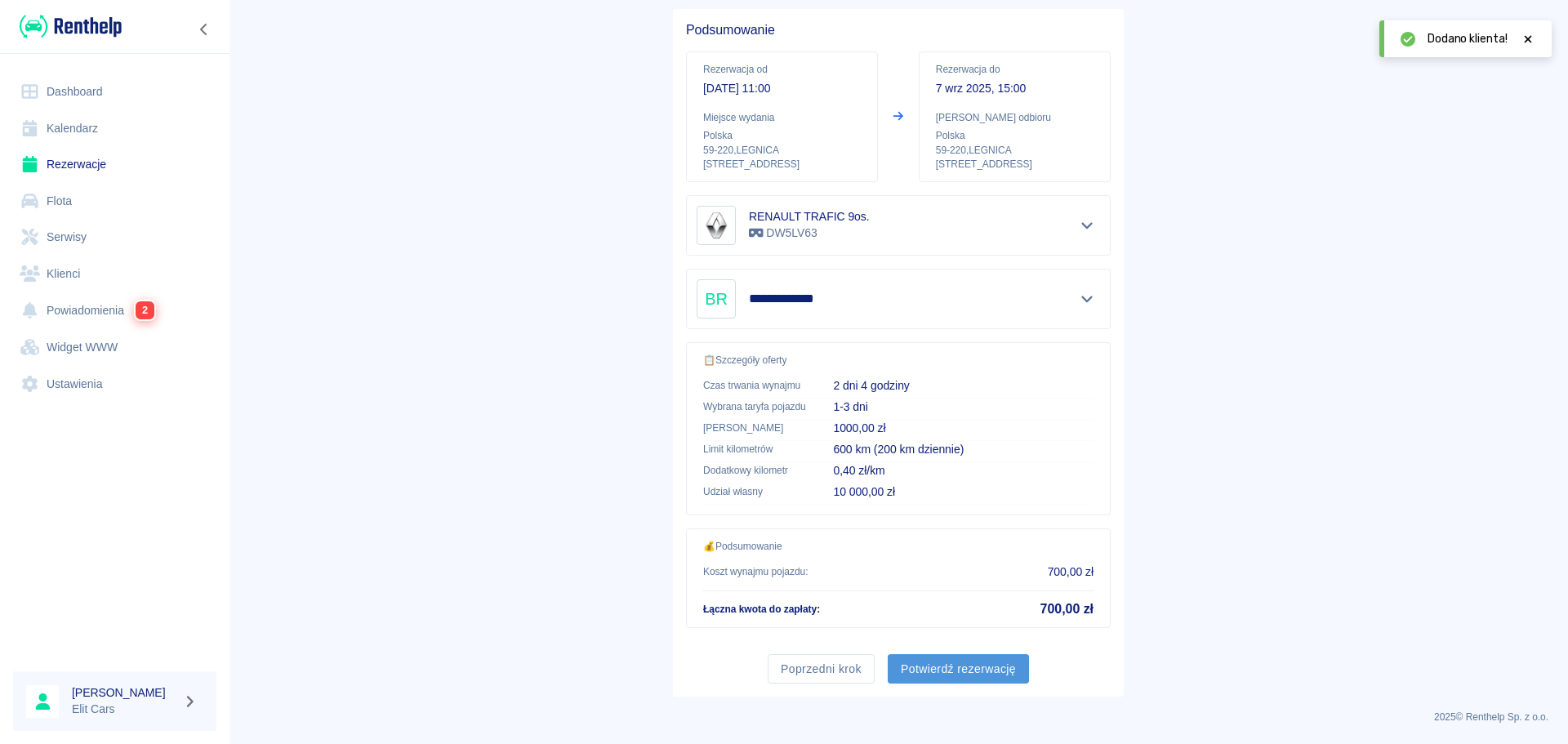
click at [975, 666] on button "Potwierdź rezerwację" at bounding box center [958, 670] width 141 height 30
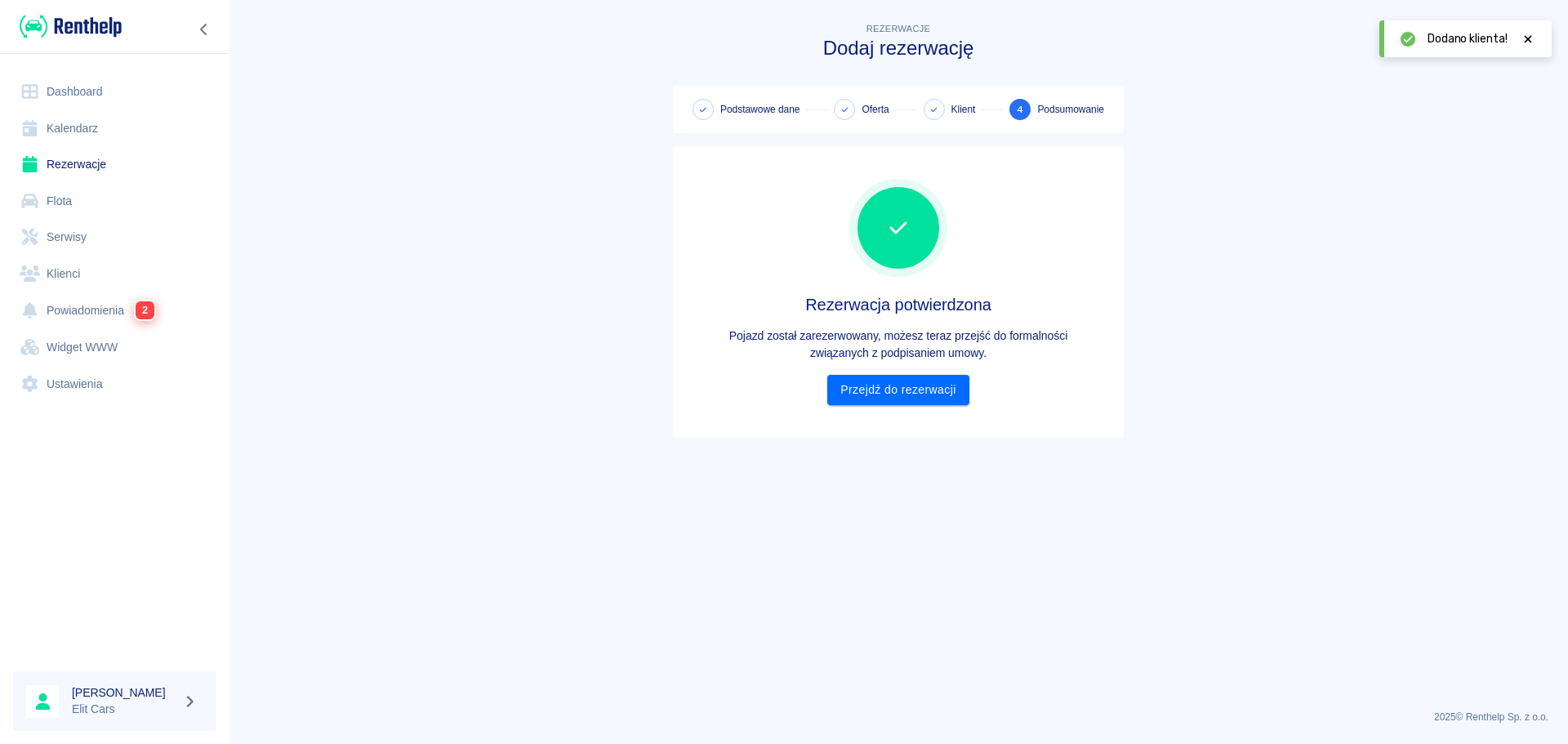
click at [56, 100] on link "Dashboard" at bounding box center [115, 91] width 203 height 37
